Goal: Task Accomplishment & Management: Use online tool/utility

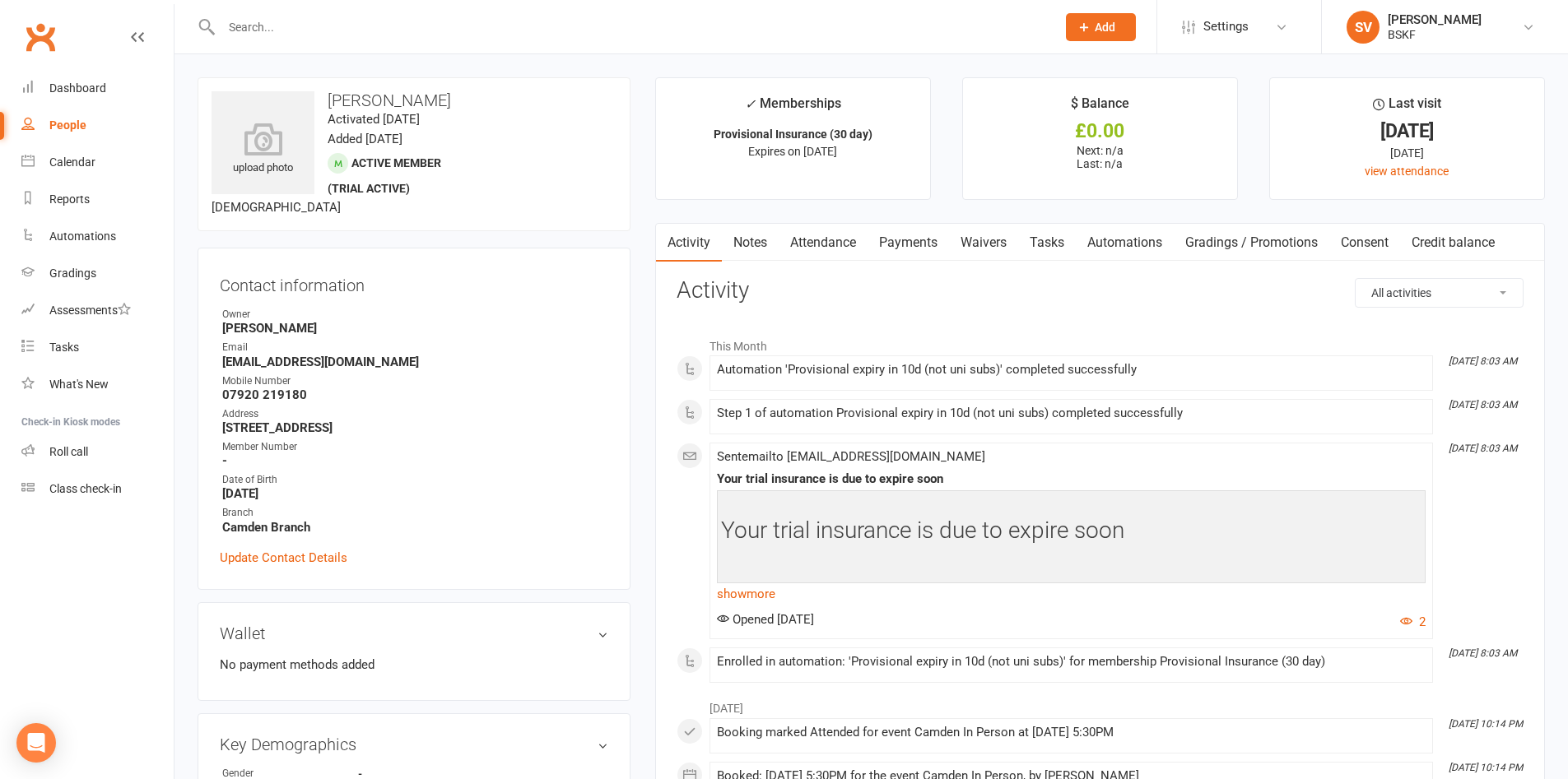
click at [79, 129] on div "People" at bounding box center [68, 125] width 37 height 13
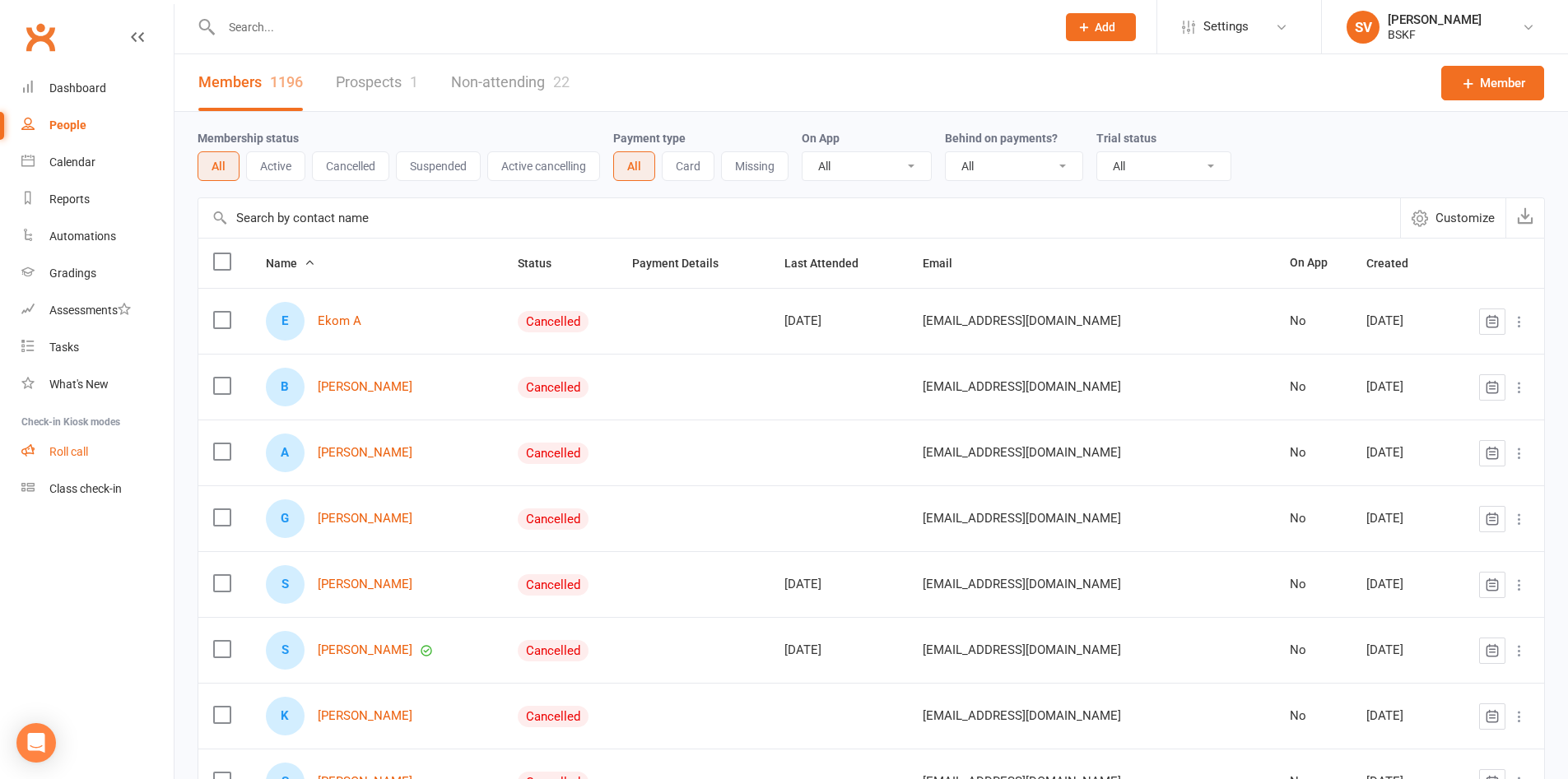
click at [71, 450] on div "Roll call" at bounding box center [69, 452] width 39 height 13
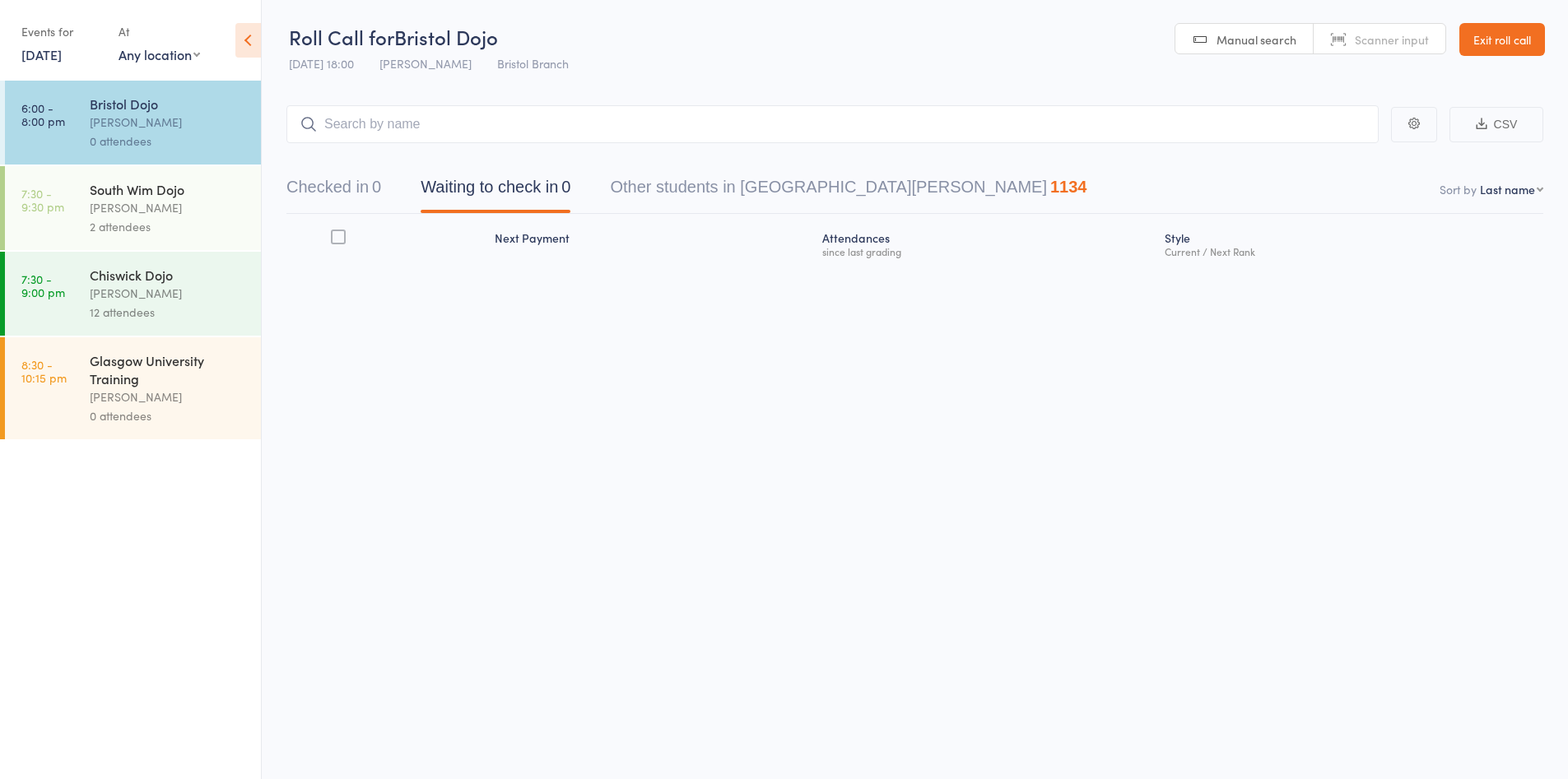
click at [62, 59] on link "[DATE]" at bounding box center [41, 54] width 40 height 18
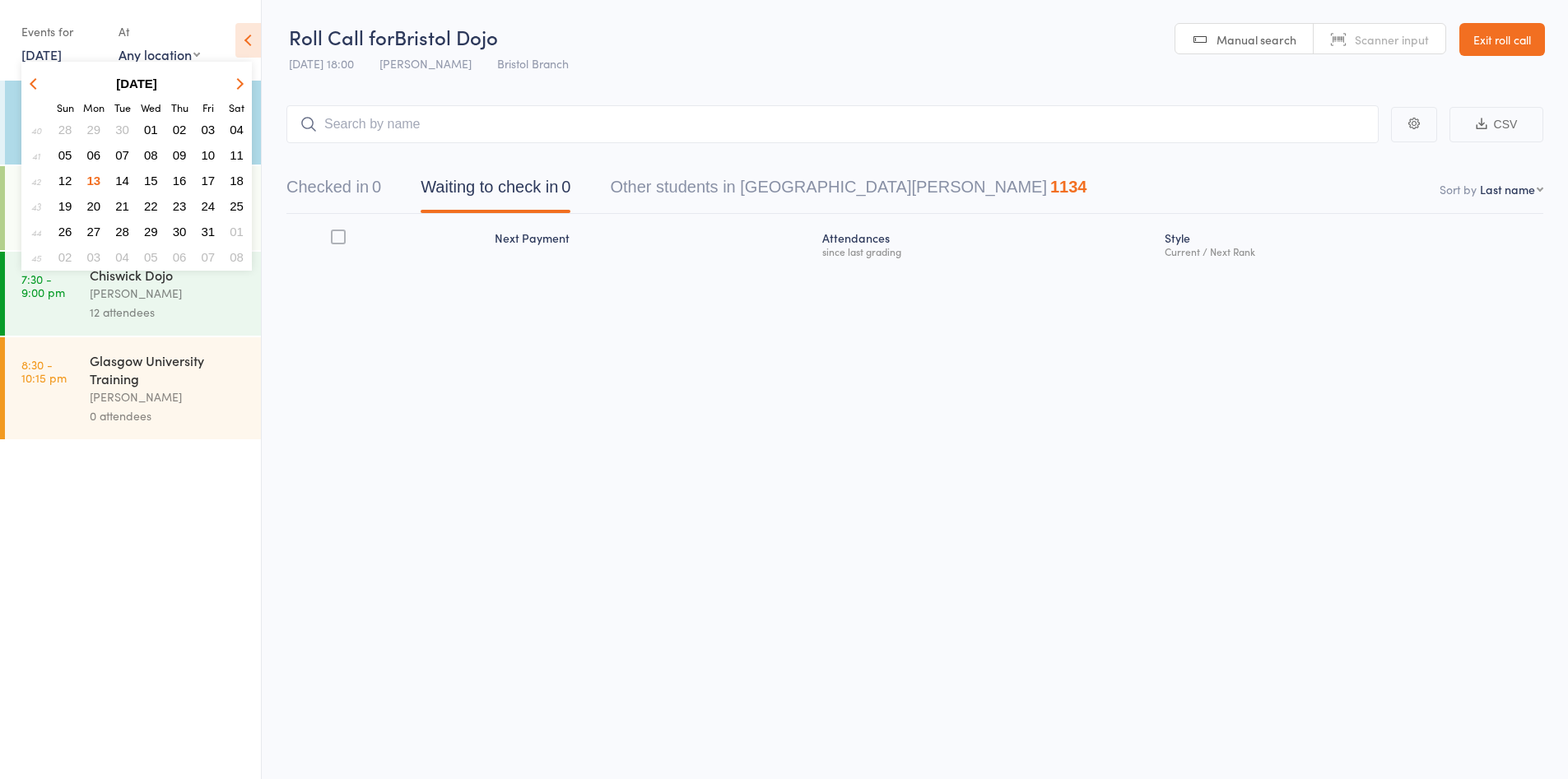
click at [63, 181] on span "12" at bounding box center [66, 181] width 14 height 14
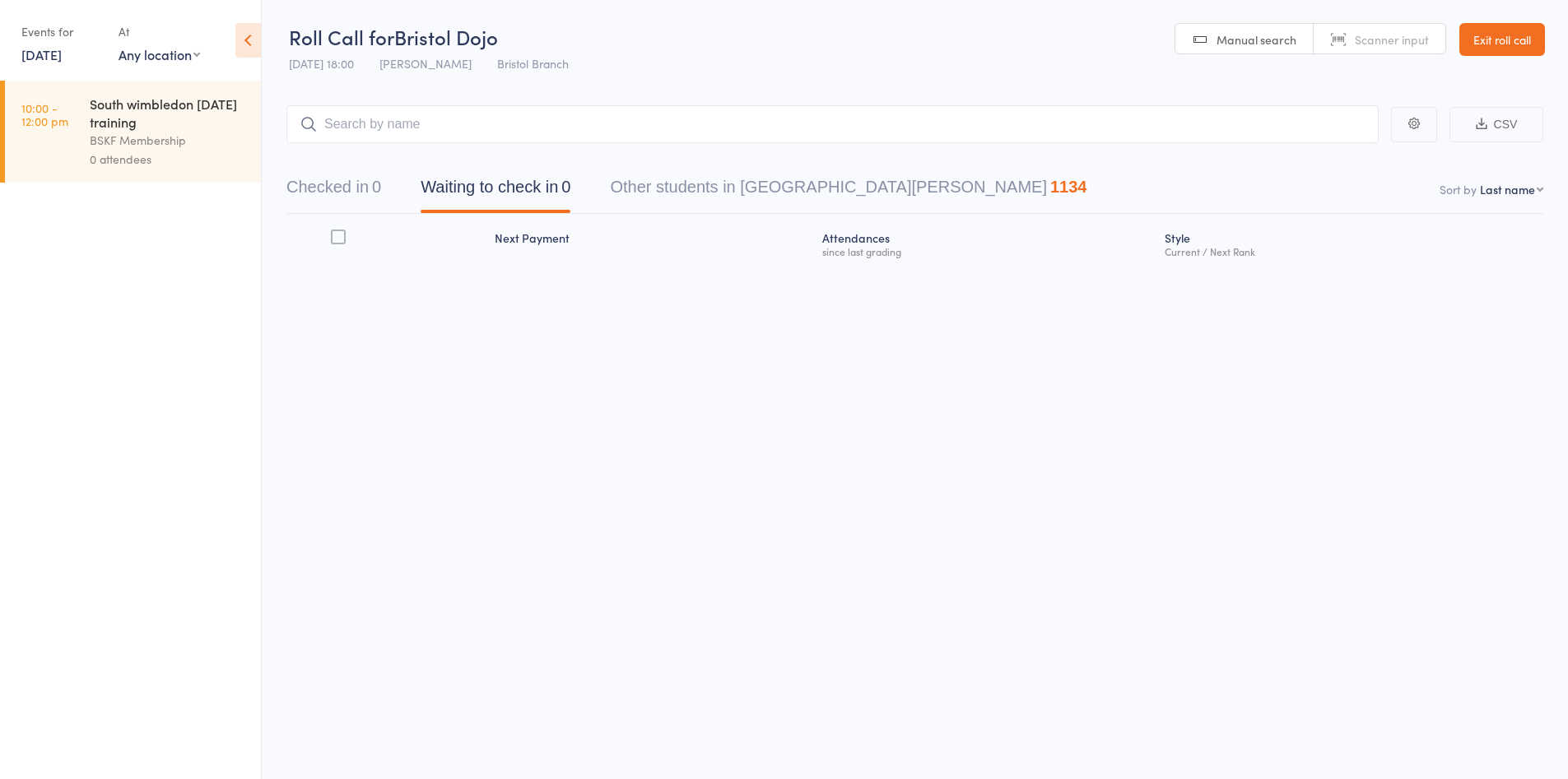
click at [172, 62] on select "Any location Brixton Branch Central BSKF Camden Branch Imperial College Branch …" at bounding box center [160, 54] width 82 height 18
select select "2"
click at [119, 45] on select "Any location Brixton Branch Central BSKF Camden Branch Imperial College Branch …" at bounding box center [160, 54] width 82 height 18
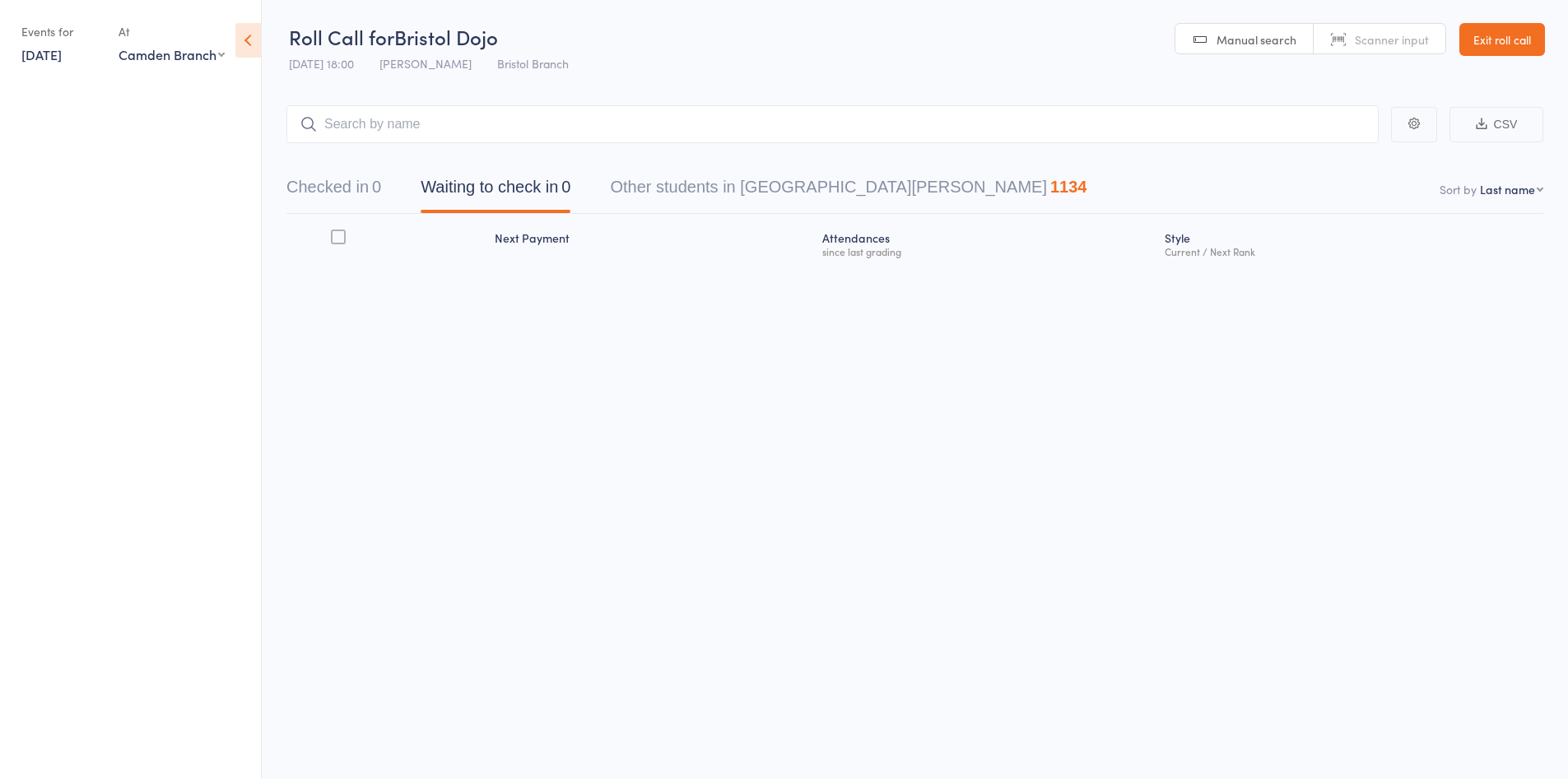
click at [62, 58] on link "12 Oct, 2025" at bounding box center [41, 54] width 40 height 18
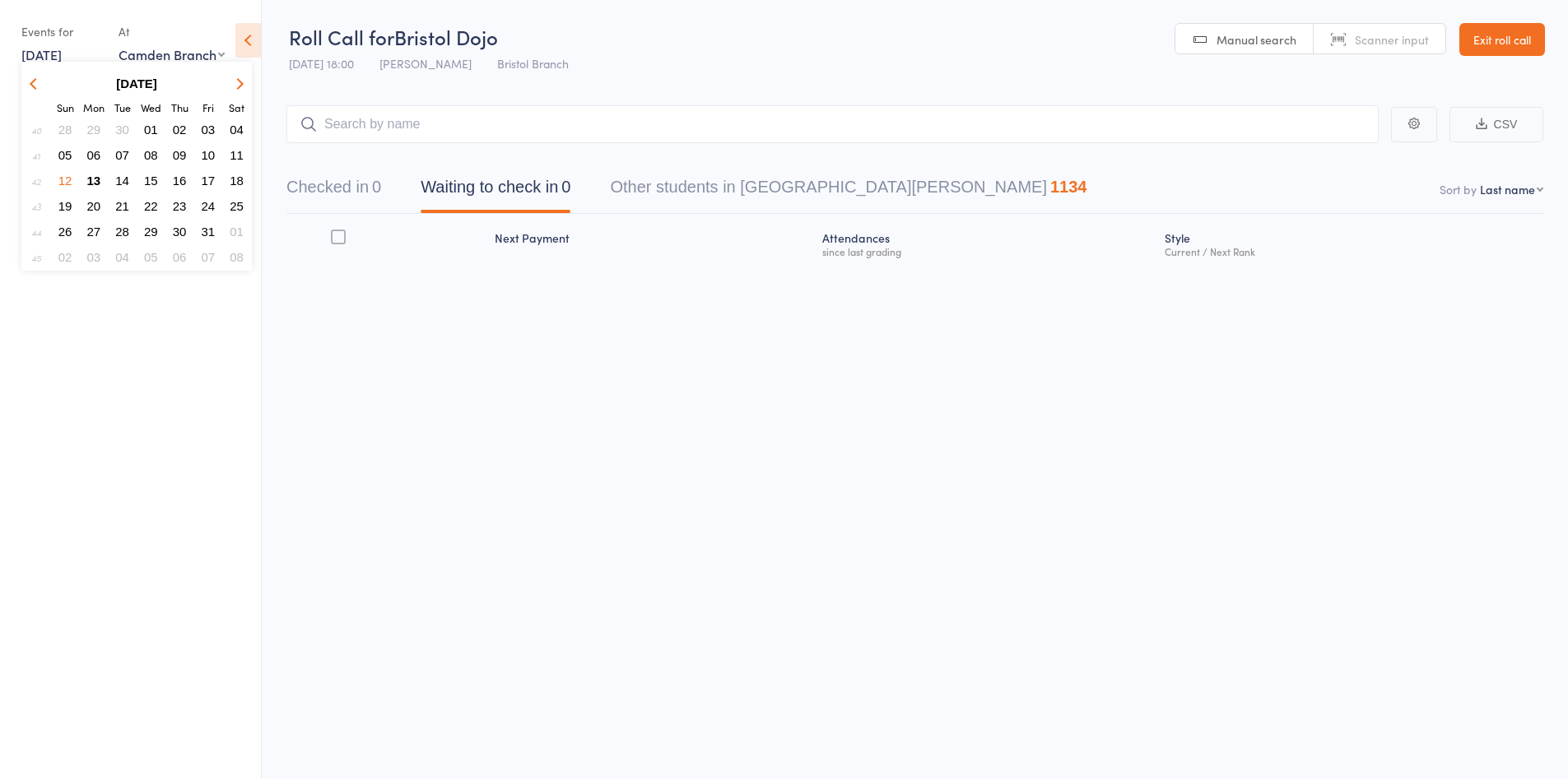
click at [177, 156] on span "09" at bounding box center [180, 155] width 14 height 14
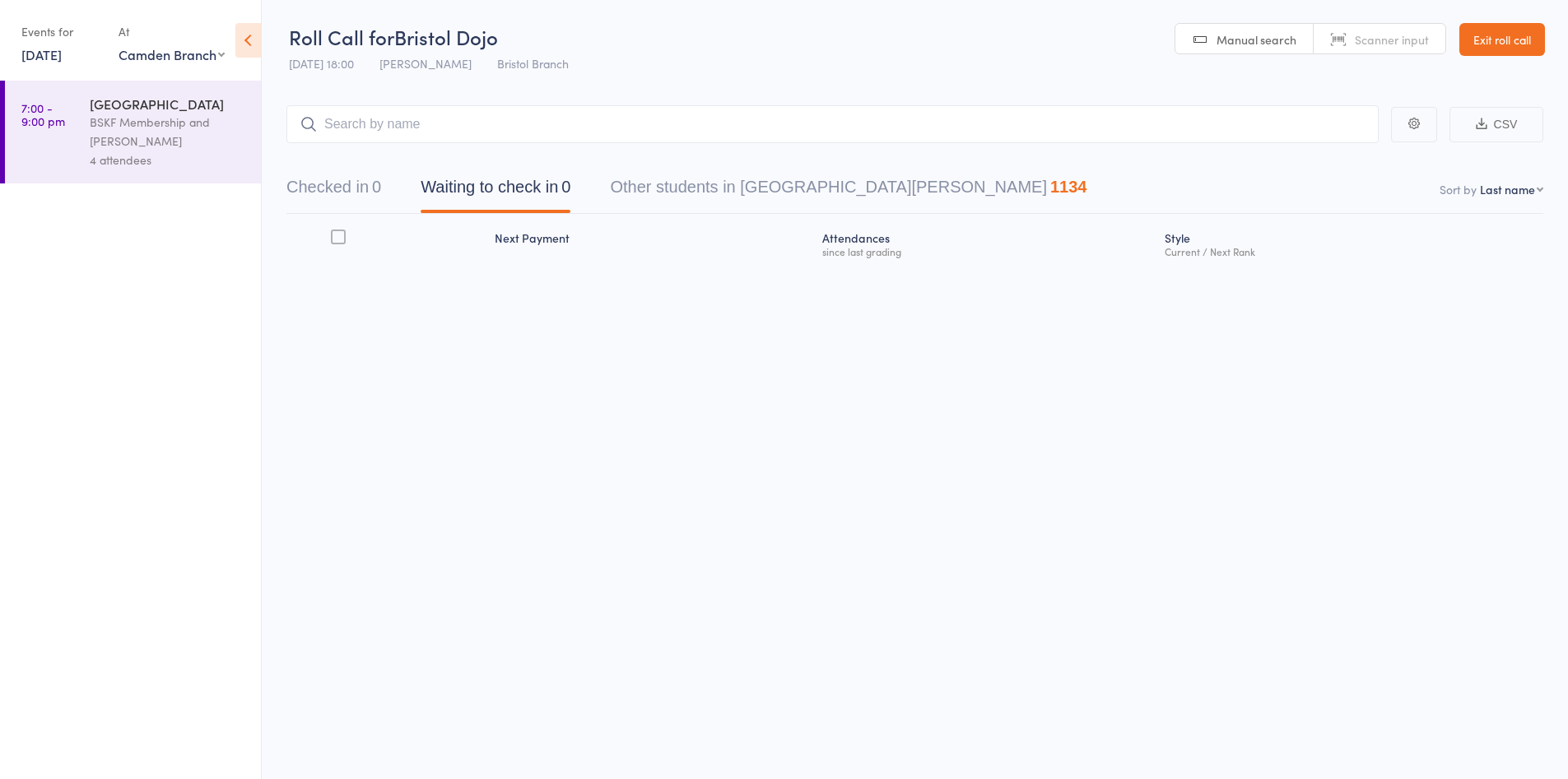
click at [199, 130] on div "BSKF Membership and Kavita Kapoor" at bounding box center [168, 131] width 157 height 38
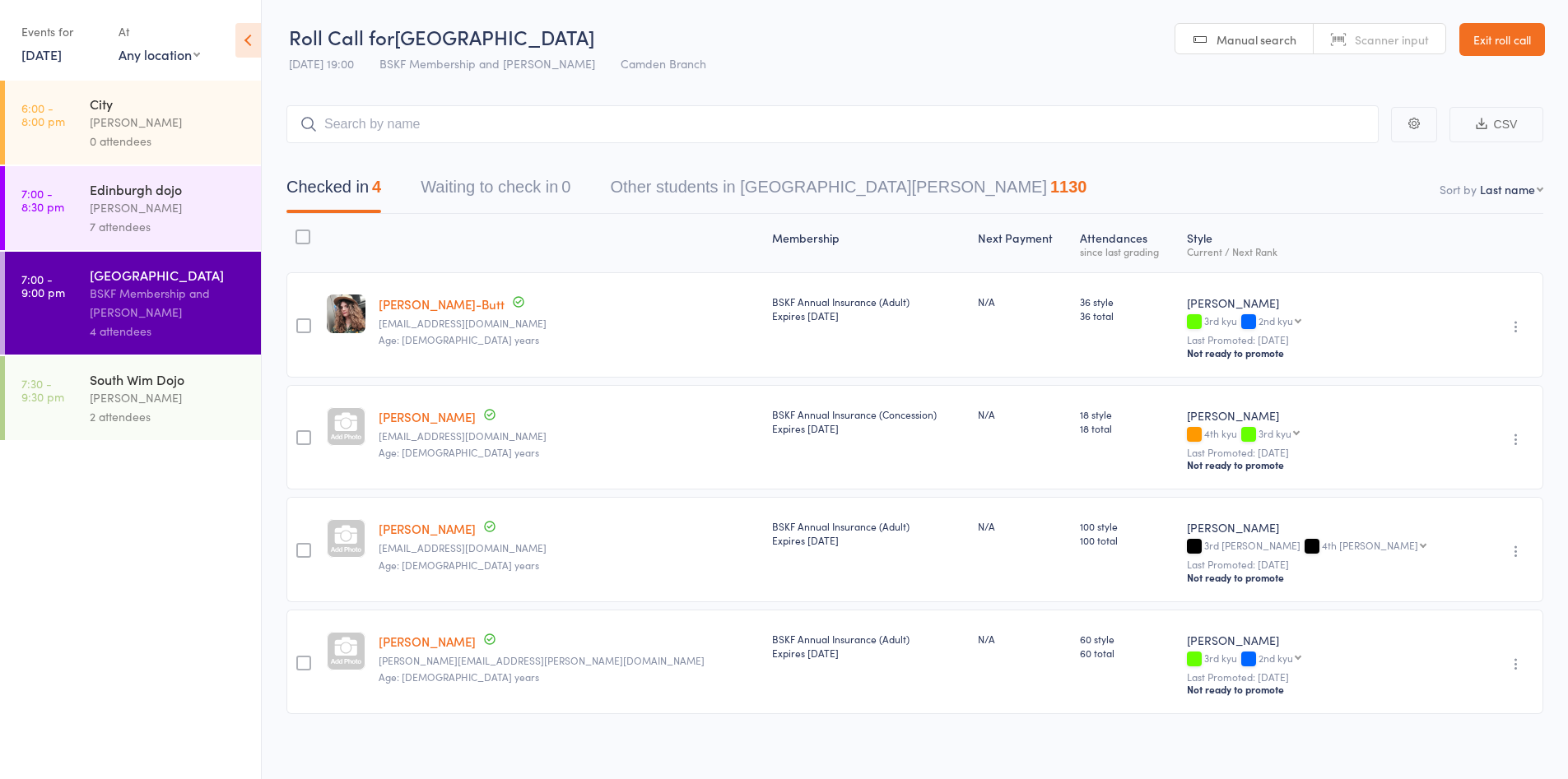
click at [59, 59] on link "9 Oct, 2025" at bounding box center [41, 54] width 40 height 18
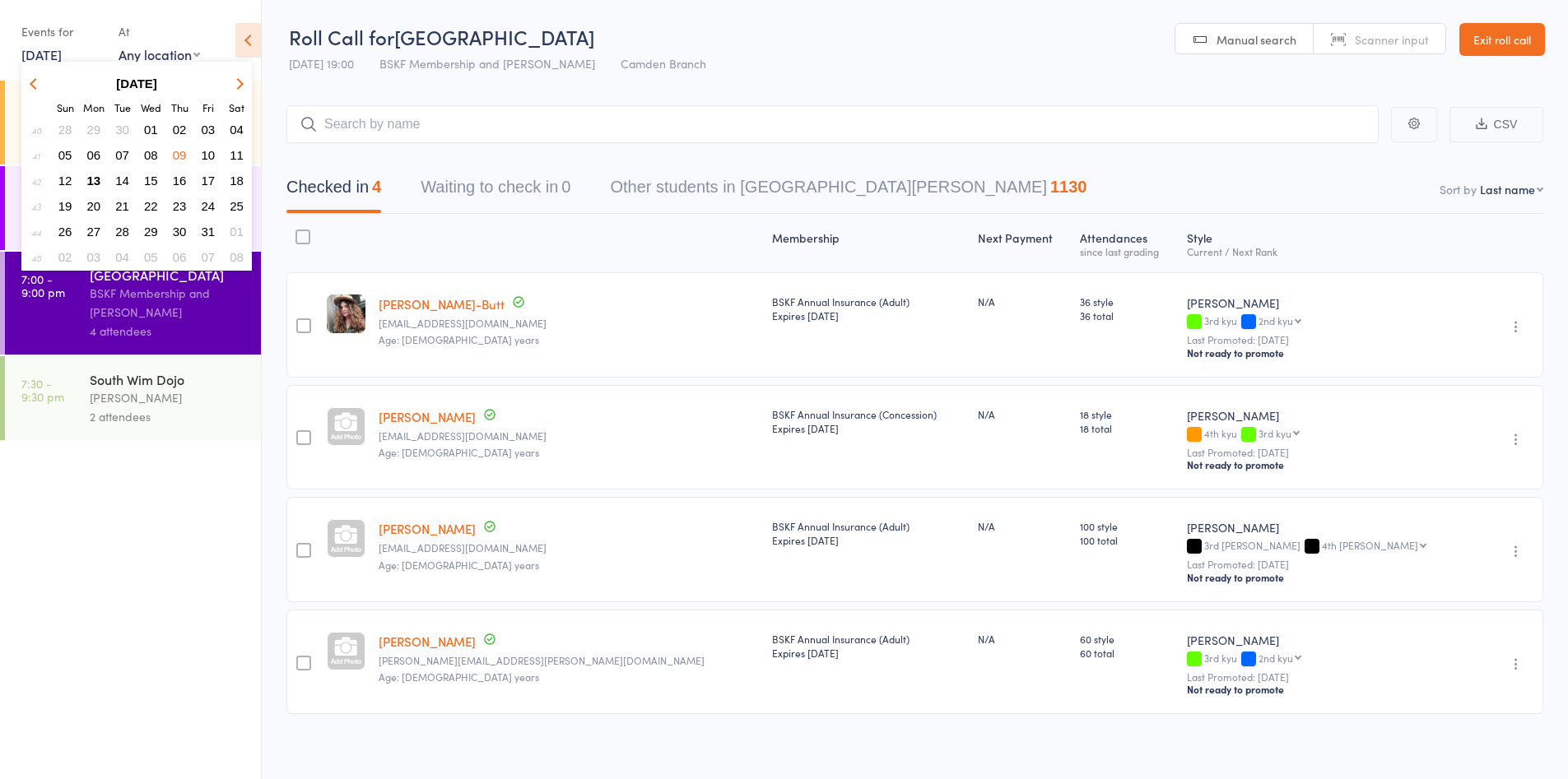
click at [70, 150] on span "05" at bounding box center [66, 155] width 14 height 14
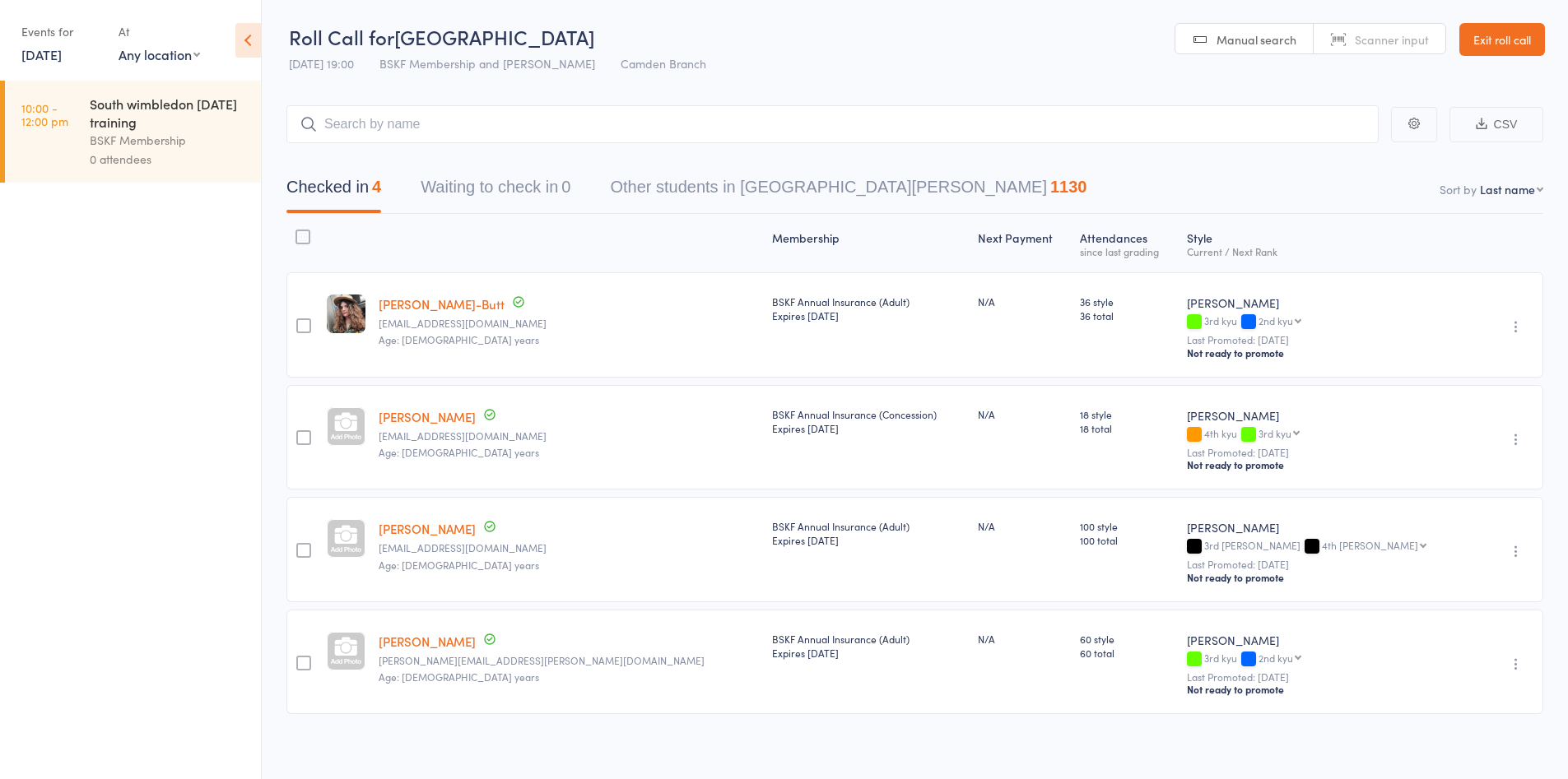
click at [170, 57] on select "Any location Brixton Branch Central BSKF Camden Branch Imperial College Branch …" at bounding box center [160, 54] width 82 height 18
select select "2"
click at [119, 45] on select "Any location Brixton Branch Central BSKF Camden Branch Imperial College Branch …" at bounding box center [160, 54] width 82 height 18
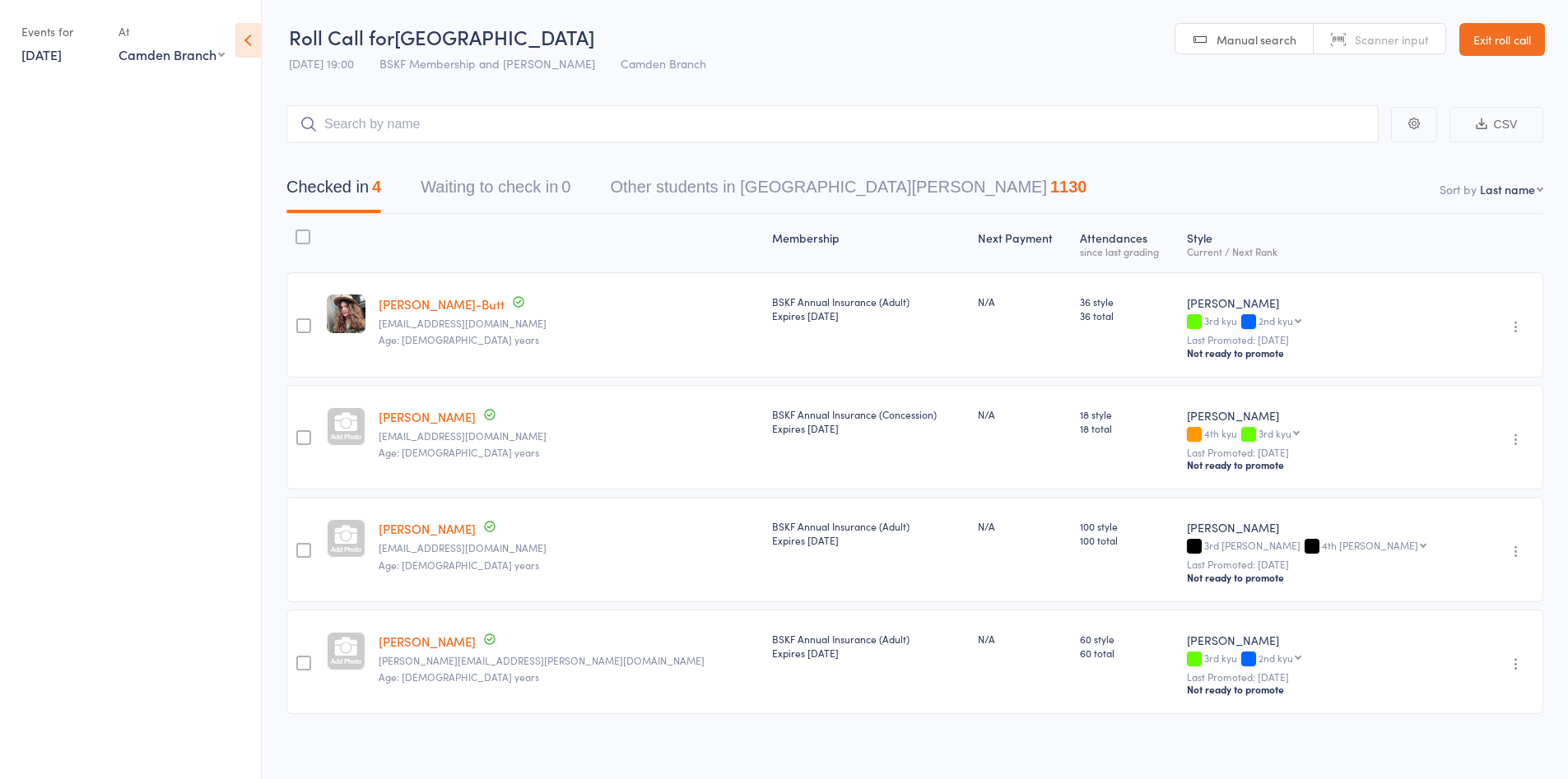
click at [42, 61] on link "5 Oct, 2025" at bounding box center [41, 54] width 40 height 18
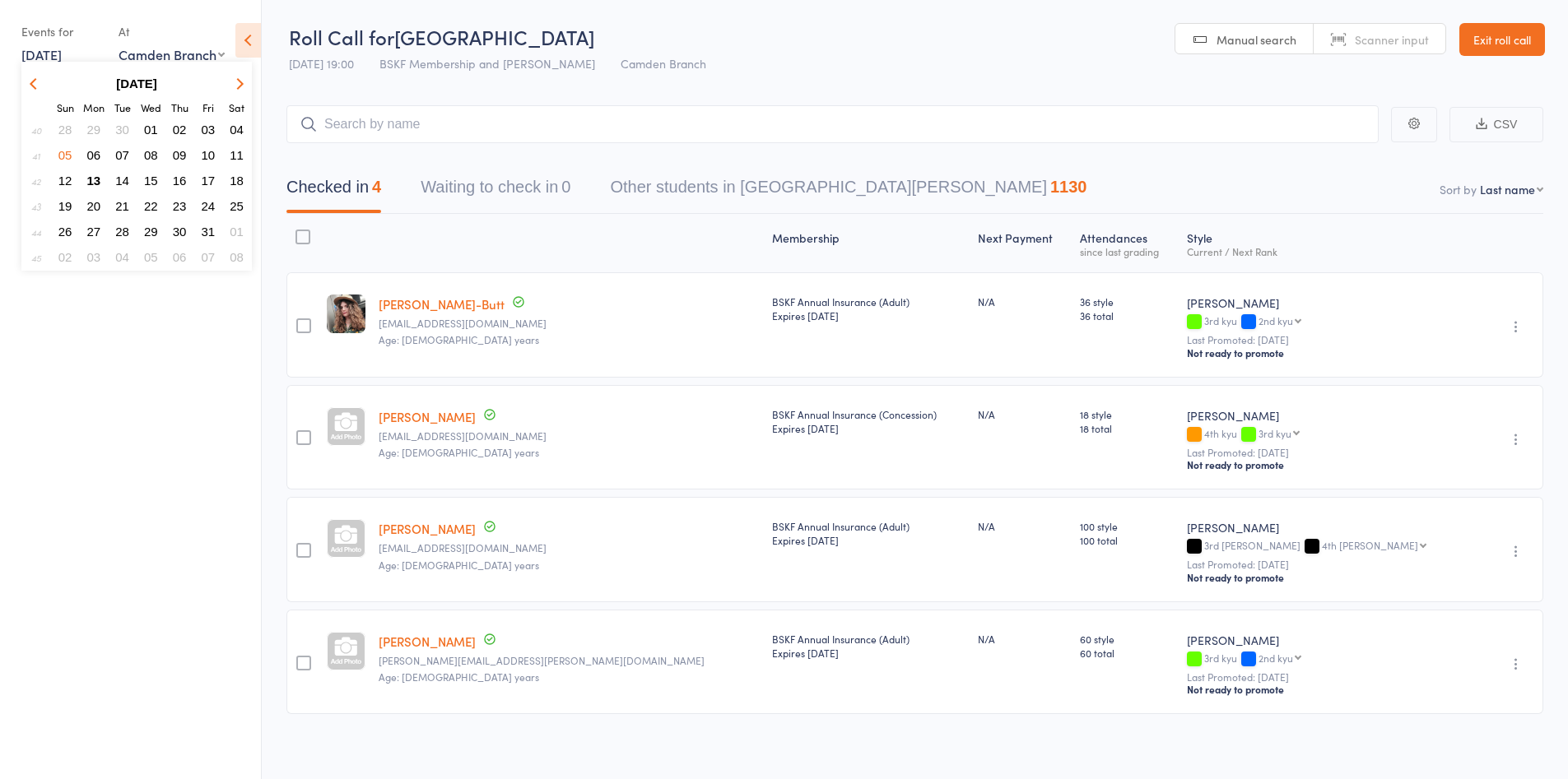
click at [62, 180] on span "12" at bounding box center [66, 181] width 14 height 14
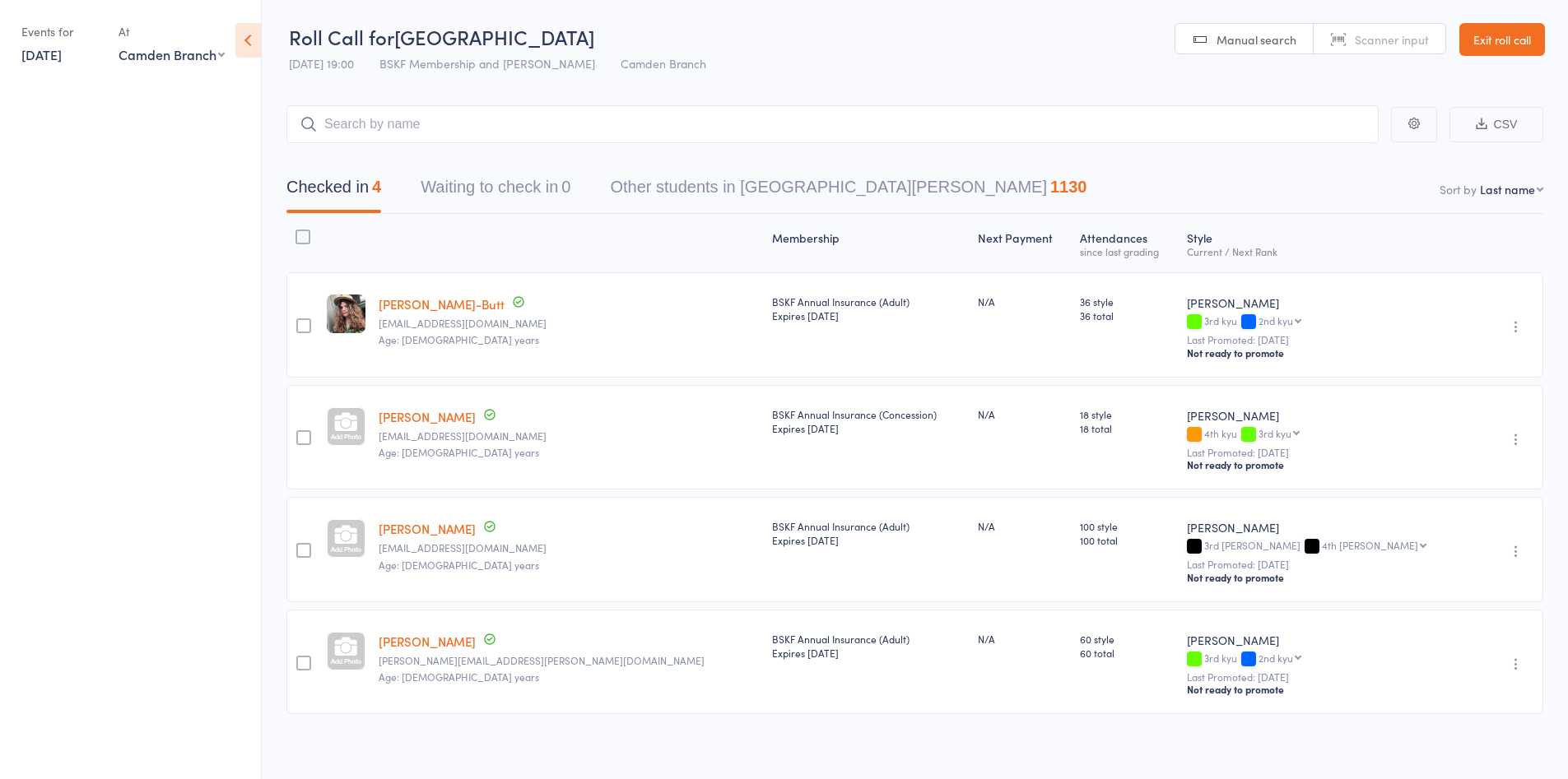
click at [165, 57] on select "Any location Brixton Branch Central BSKF Camden Branch Imperial College Branch …" at bounding box center [172, 54] width 106 height 18
click at [119, 45] on select "Any location Brixton Branch Central BSKF Camden Branch Imperial College Branch …" at bounding box center [172, 54] width 106 height 18
click at [1486, 43] on link "Exit roll call" at bounding box center [1502, 39] width 85 height 33
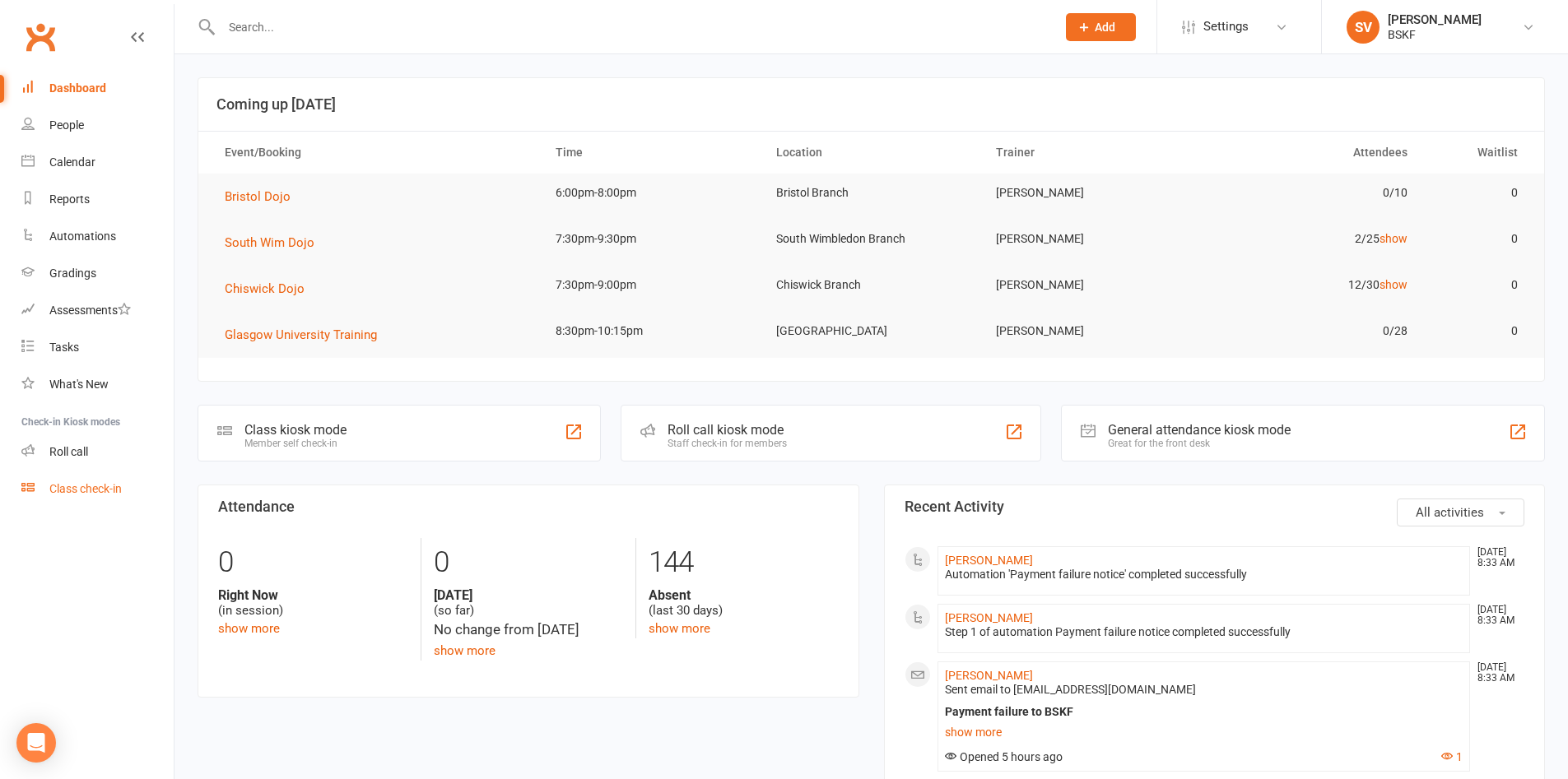
click at [72, 491] on div "Class check-in" at bounding box center [86, 489] width 73 height 13
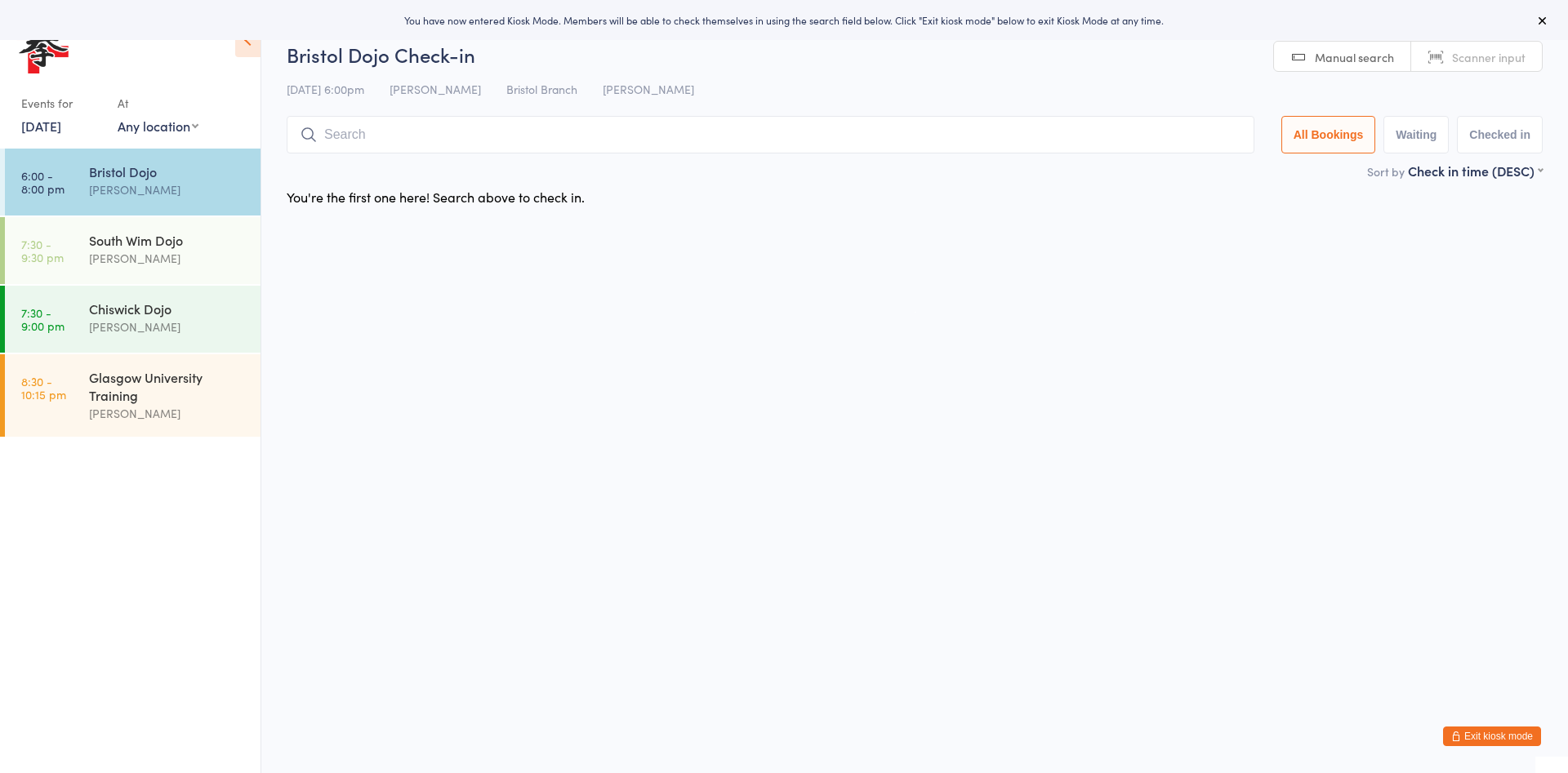
click at [62, 131] on link "[DATE]" at bounding box center [40, 126] width 40 height 18
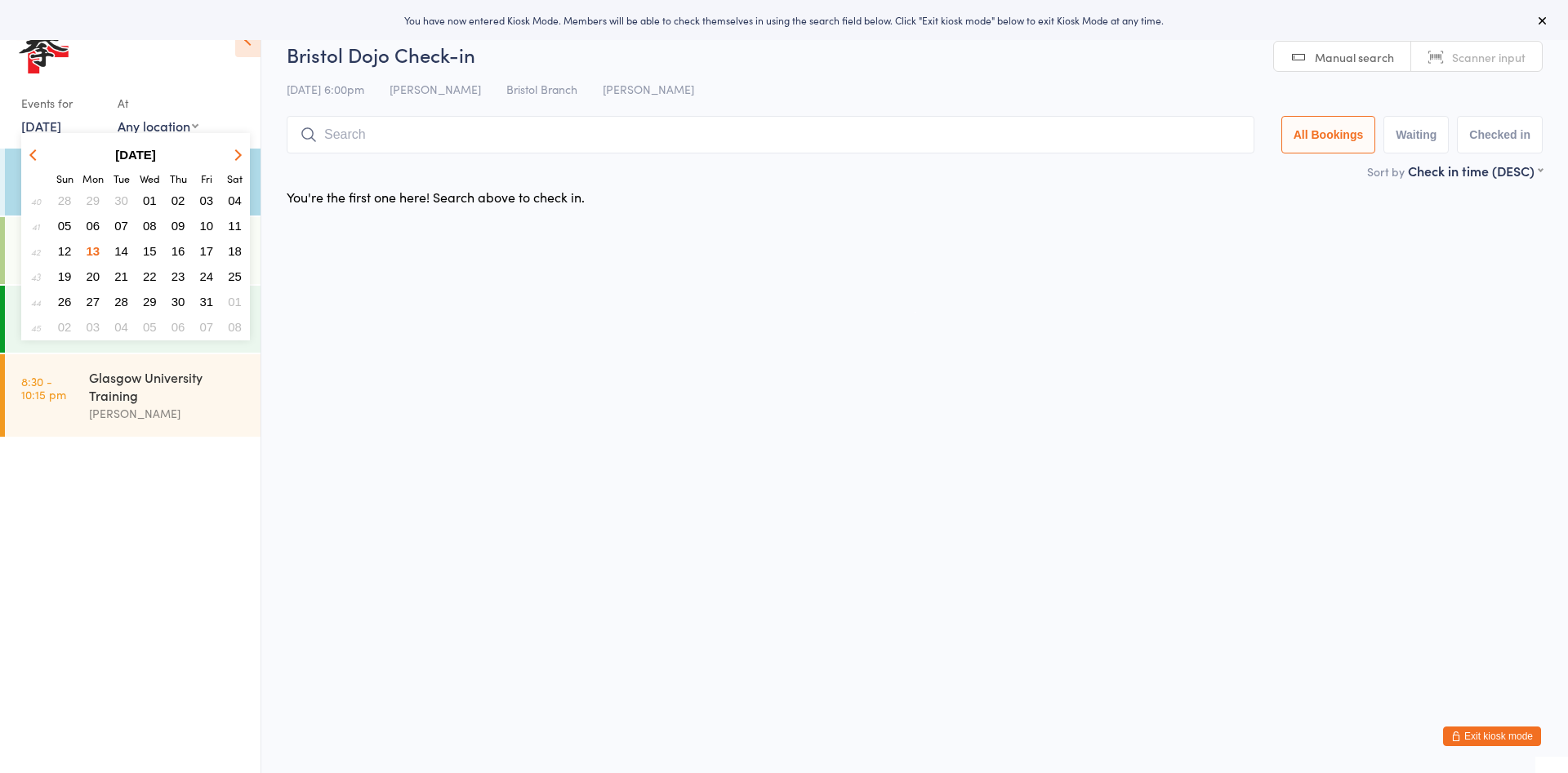
click at [62, 254] on span "12" at bounding box center [65, 251] width 14 height 14
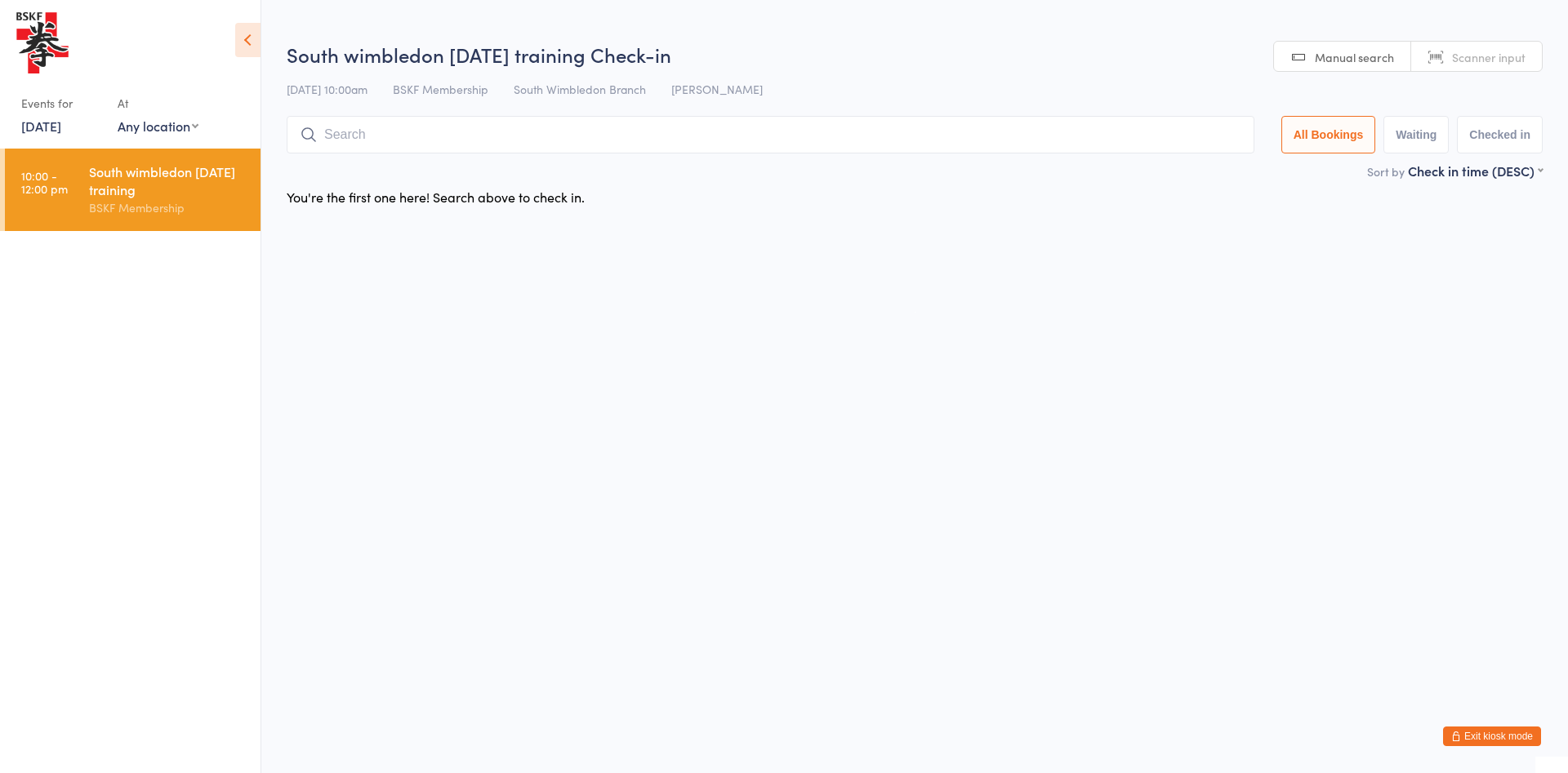
click at [157, 131] on select "Any location Brixton Branch Central BSKF Camden Branch Imperial College Branch …" at bounding box center [158, 126] width 81 height 18
select select "2"
click at [118, 117] on select "Any location Brixton Branch Central BSKF Camden Branch Imperial College Branch …" at bounding box center [158, 126] width 81 height 18
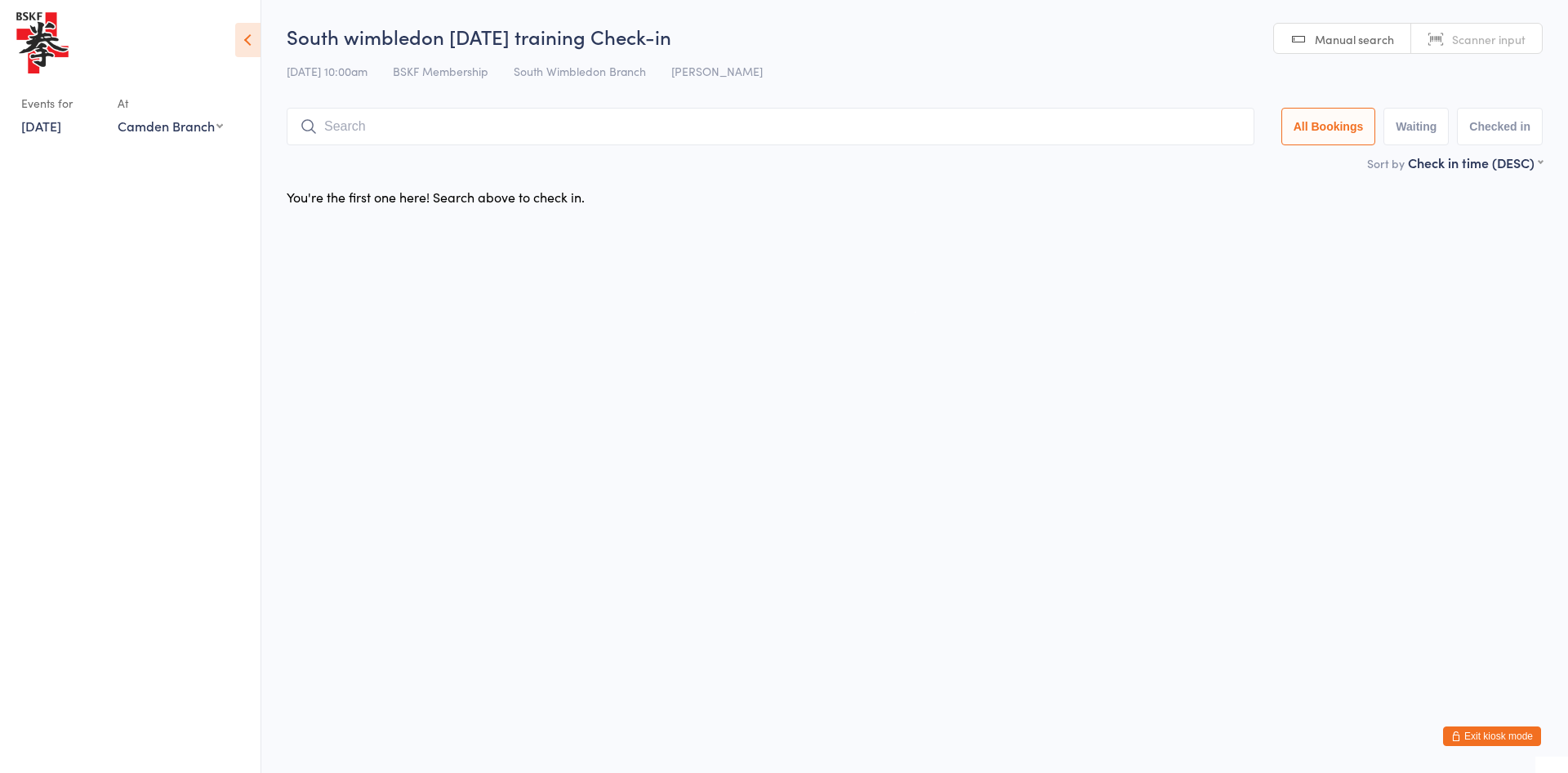
click at [1527, 741] on button "Exit kiosk mode" at bounding box center [1491, 737] width 98 height 19
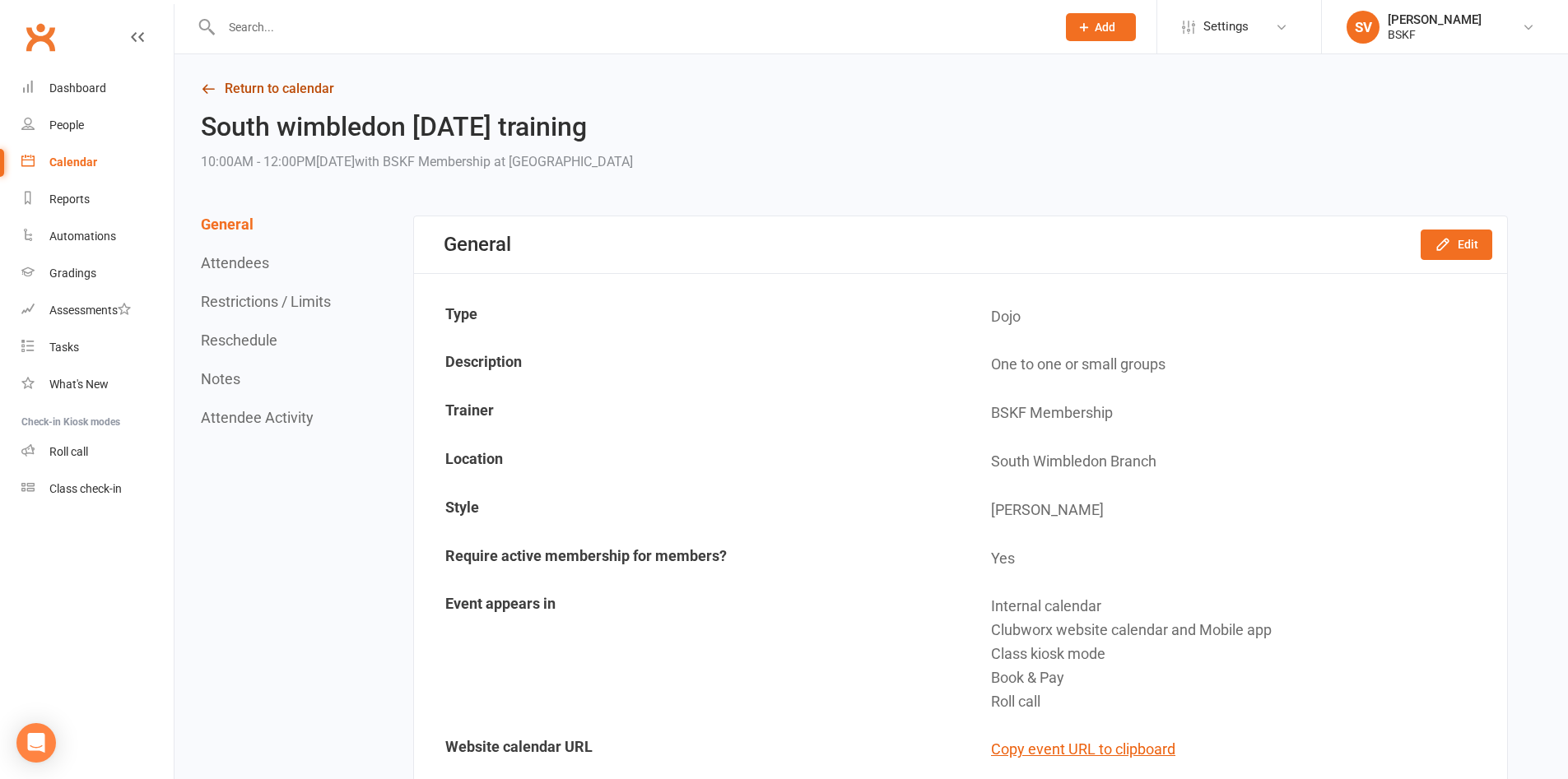
click at [252, 90] on link "Return to calendar" at bounding box center [854, 89] width 1307 height 23
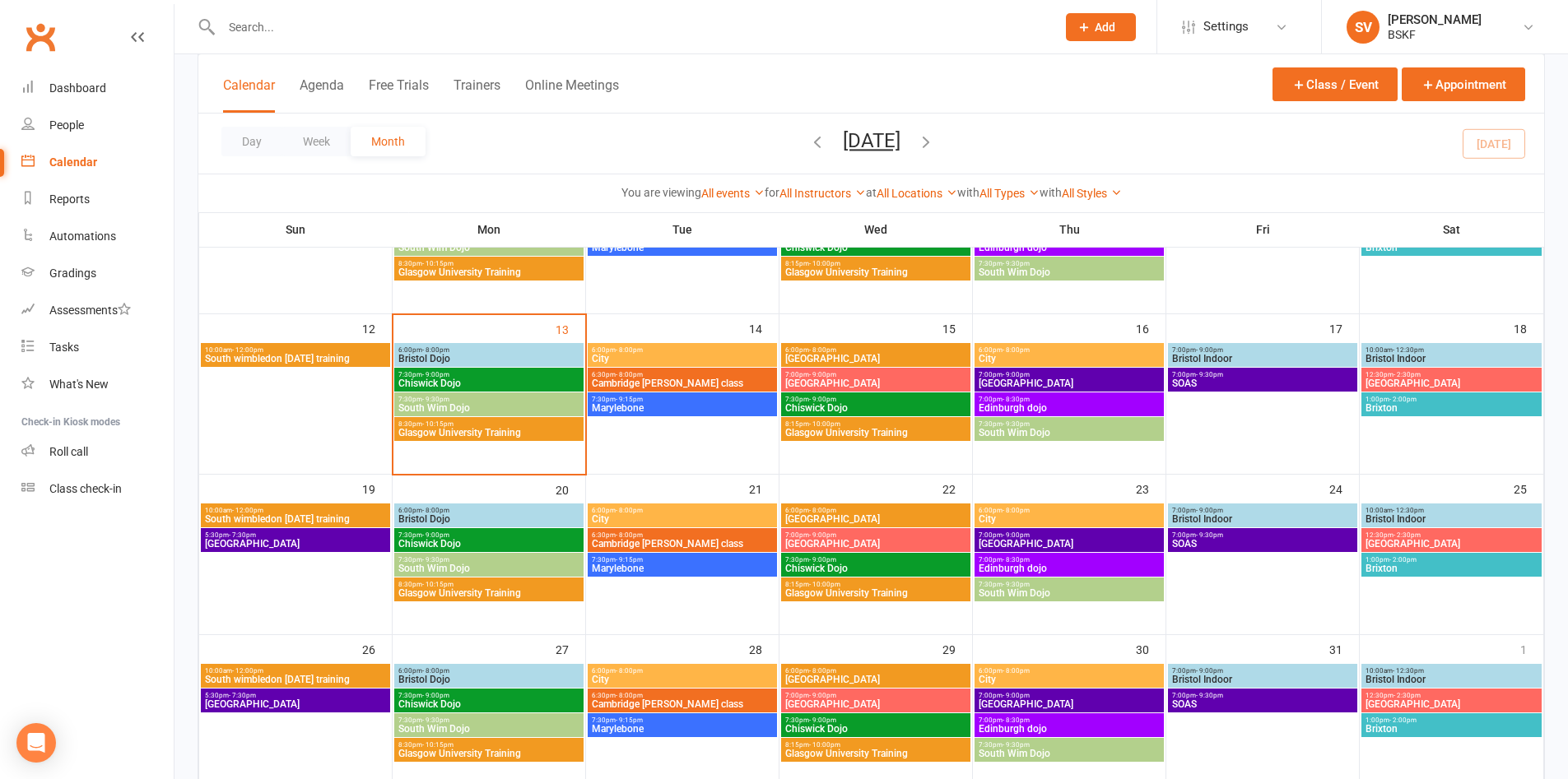
scroll to position [412, 0]
